Goal: Task Accomplishment & Management: Use online tool/utility

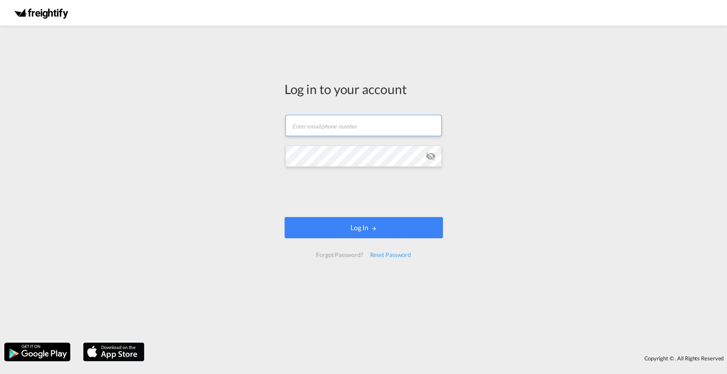
click at [327, 130] on input "text" at bounding box center [363, 125] width 156 height 21
type input "[EMAIL_ADDRESS][PERSON_NAME][DOMAIN_NAME]"
click at [429, 158] on md-icon "icon-eye-off" at bounding box center [430, 156] width 10 height 10
click at [229, 157] on div "Log in to your account [PERSON_NAME][EMAIL_ADDRESS][DOMAIN_NAME] Log In Forgot …" at bounding box center [363, 184] width 727 height 309
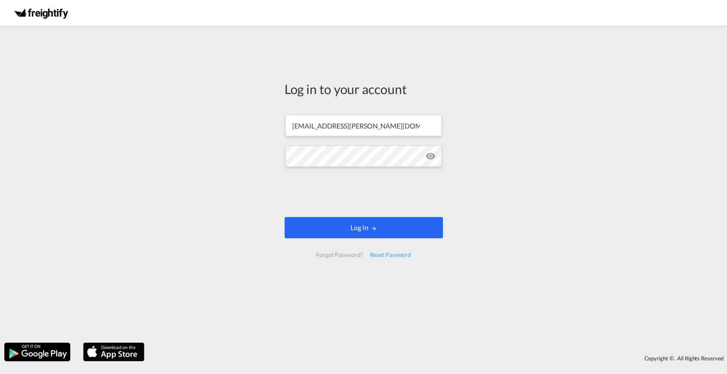
click at [336, 232] on button "Log In" at bounding box center [363, 227] width 158 height 21
